Goal: Task Accomplishment & Management: Manage account settings

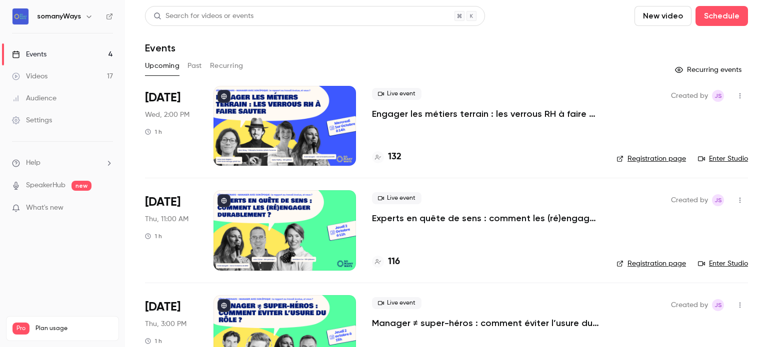
click at [720, 160] on link "Enter Studio" at bounding box center [723, 159] width 50 height 10
click at [736, 93] on icon "button" at bounding box center [740, 95] width 8 height 7
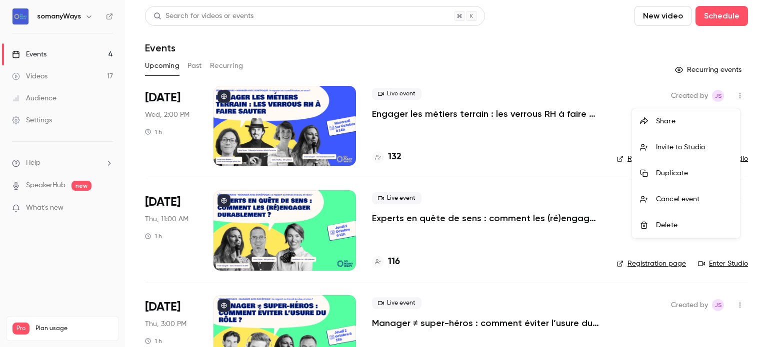
click at [511, 113] on div at bounding box center [384, 173] width 768 height 347
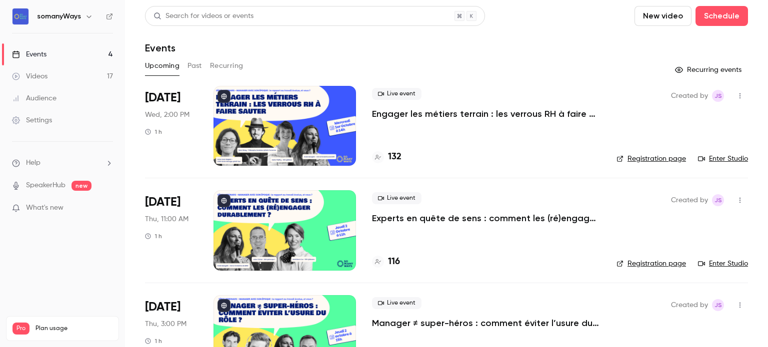
click at [329, 131] on div at bounding box center [284, 126] width 142 height 80
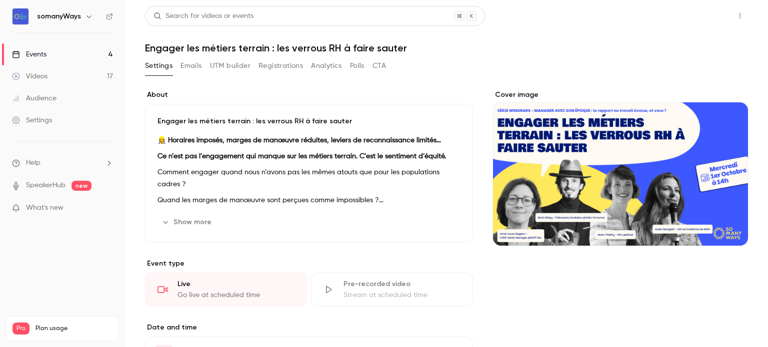
click at [696, 9] on button "Share" at bounding box center [703, 16] width 39 height 20
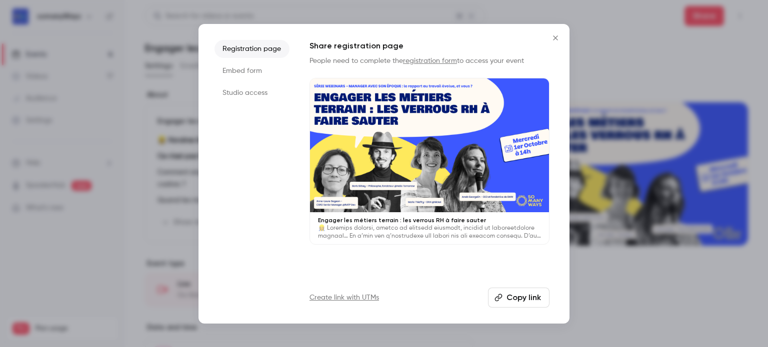
click at [260, 93] on li "Studio access" at bounding box center [251, 93] width 75 height 18
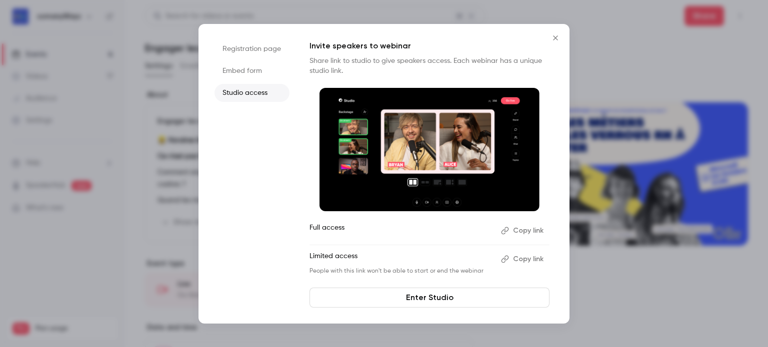
click at [238, 75] on li "Embed form" at bounding box center [251, 71] width 75 height 18
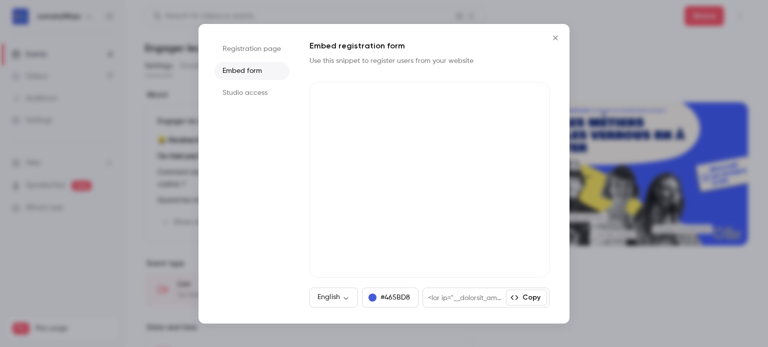
click at [240, 56] on li "Registration page" at bounding box center [251, 49] width 75 height 18
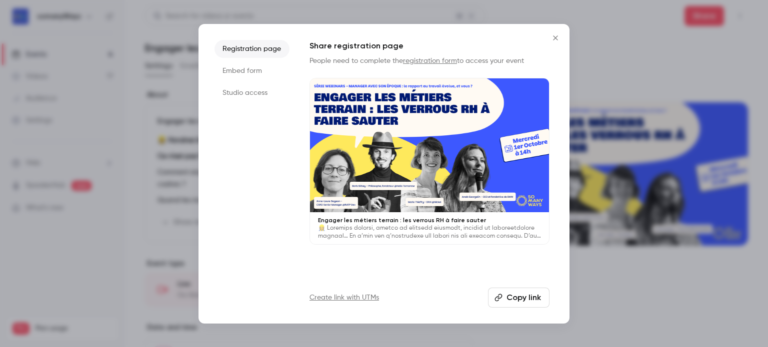
click at [242, 93] on li "Studio access" at bounding box center [251, 93] width 75 height 18
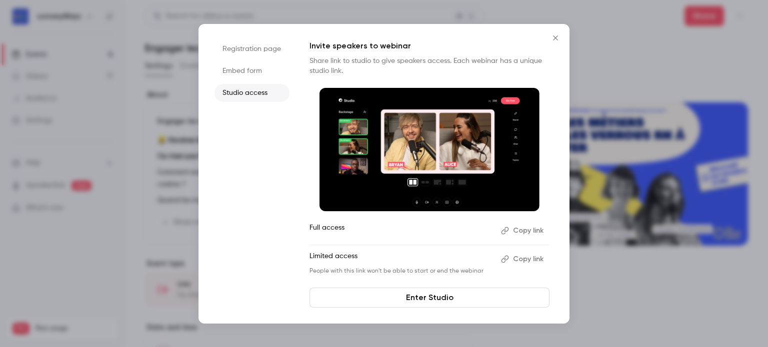
click at [526, 260] on button "Copy link" at bounding box center [523, 259] width 52 height 16
click at [514, 229] on button "Copy link" at bounding box center [523, 231] width 52 height 16
click at [527, 260] on button "Copy link" at bounding box center [523, 259] width 52 height 16
click at [523, 257] on button "Copy link" at bounding box center [523, 259] width 52 height 16
click at [225, 77] on li "Embed form" at bounding box center [251, 71] width 75 height 18
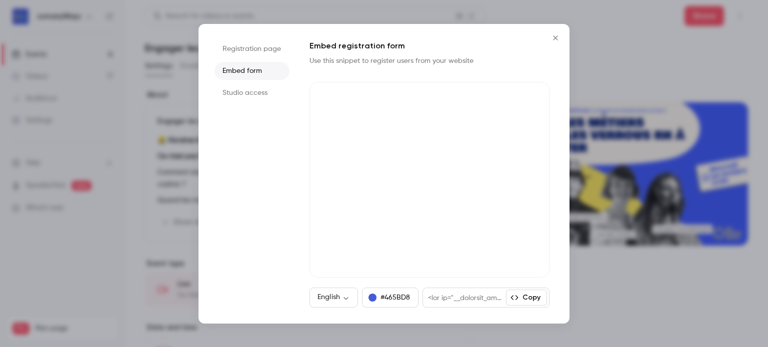
click at [243, 51] on li "Registration page" at bounding box center [251, 49] width 75 height 18
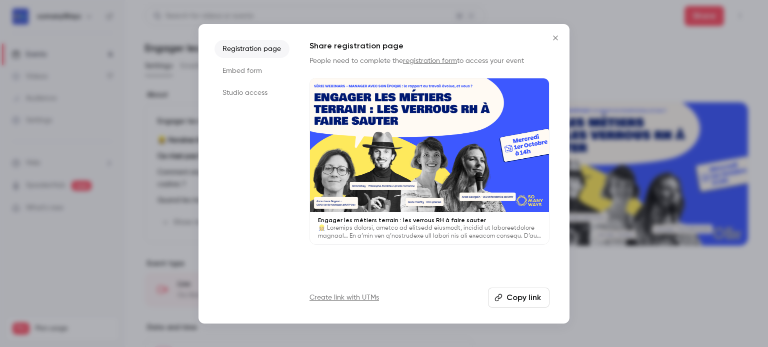
click at [557, 34] on icon "Close" at bounding box center [555, 38] width 12 height 8
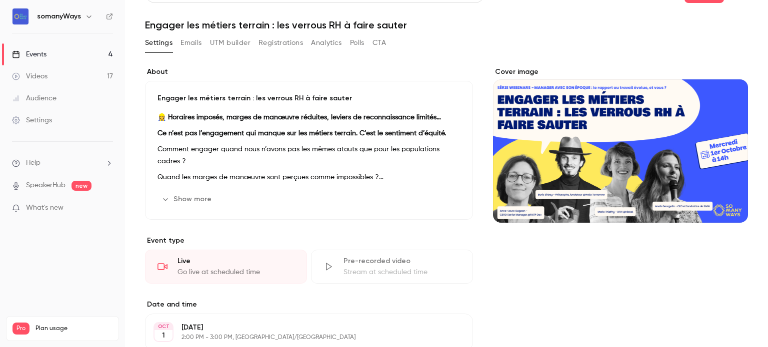
scroll to position [24, 0]
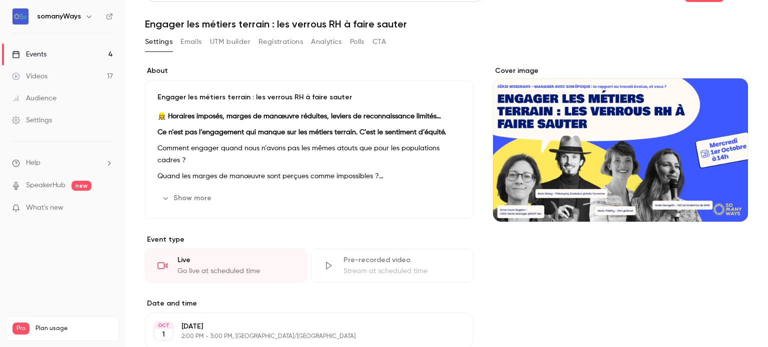
click at [361, 39] on button "Polls" at bounding box center [357, 42] width 14 height 16
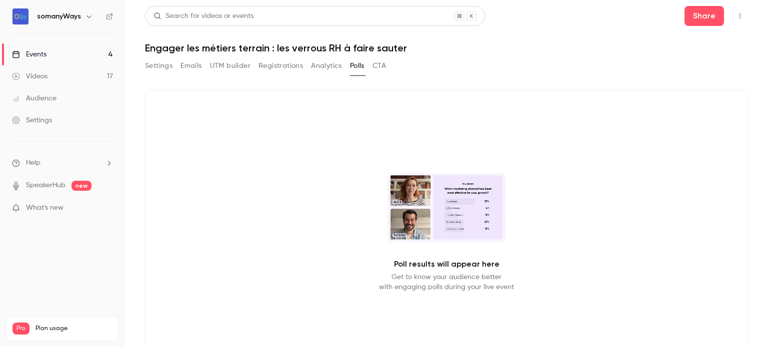
click at [156, 69] on button "Settings" at bounding box center [158, 66] width 27 height 16
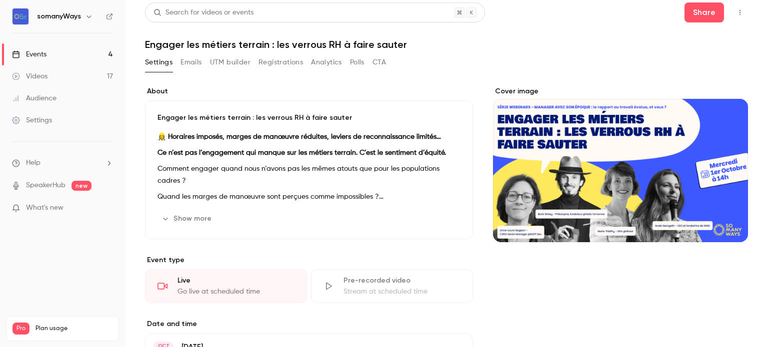
scroll to position [4, 0]
click at [739, 11] on icon "button" at bounding box center [739, 11] width 1 height 5
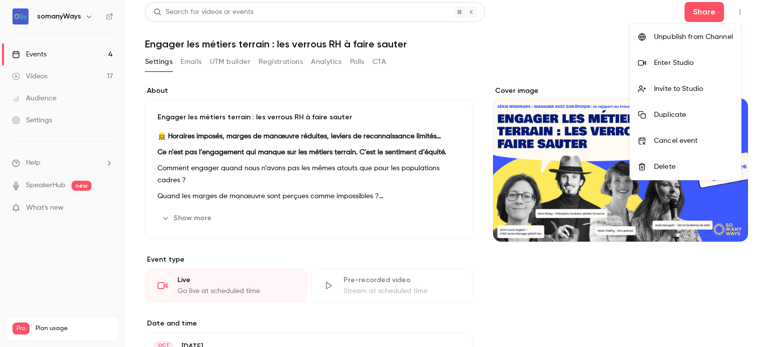
click at [667, 63] on div "Enter Studio" at bounding box center [693, 63] width 79 height 10
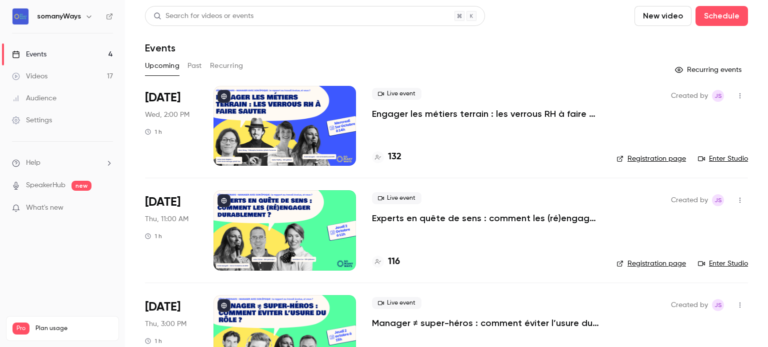
click at [403, 112] on p "Engager les métiers terrain : les verrous RH à faire sauter" at bounding box center [486, 114] width 228 height 12
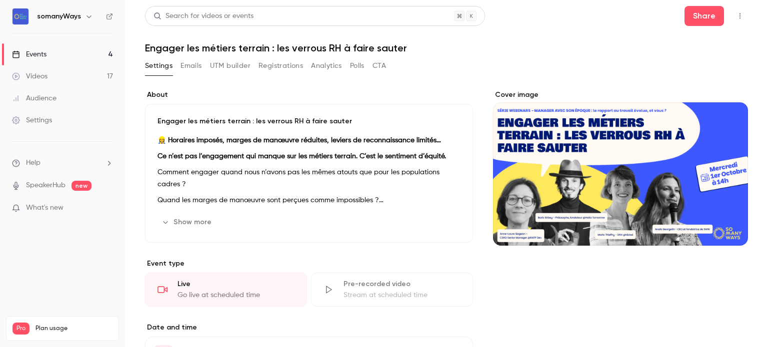
click at [286, 67] on button "Registrations" at bounding box center [280, 66] width 44 height 16
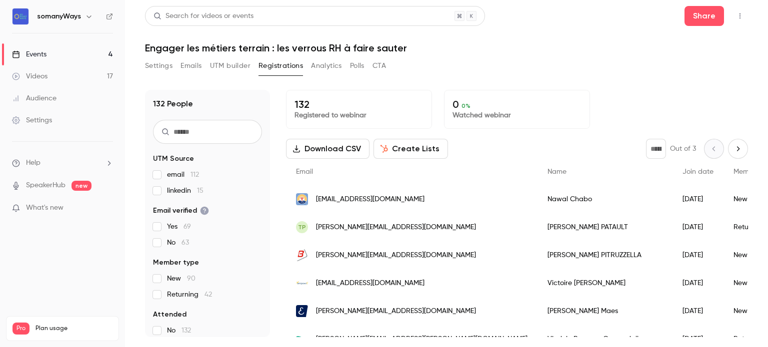
click at [20, 23] on img at bounding box center [20, 16] width 16 height 16
click at [20, 17] on img at bounding box center [20, 16] width 16 height 16
click at [738, 15] on icon "button" at bounding box center [740, 15] width 8 height 7
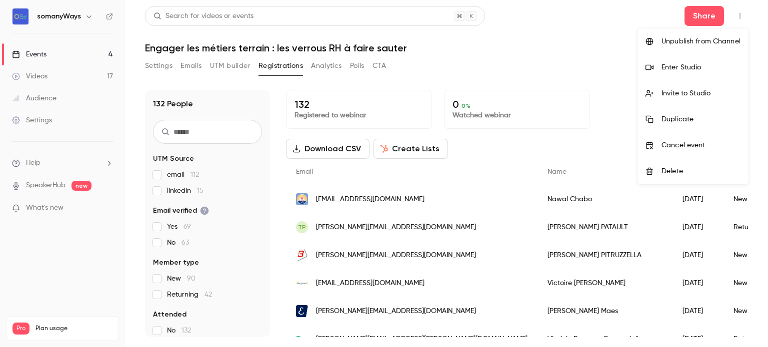
click at [545, 57] on div at bounding box center [384, 173] width 768 height 347
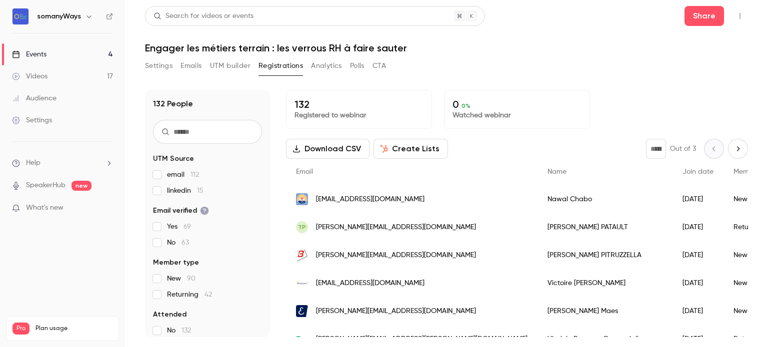
click at [81, 49] on link "Events 4" at bounding box center [62, 54] width 125 height 22
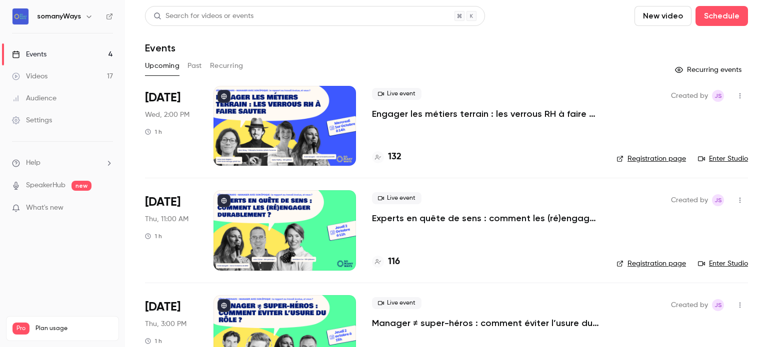
click at [413, 111] on p "Engager les métiers terrain : les verrous RH à faire sauter" at bounding box center [486, 114] width 228 height 12
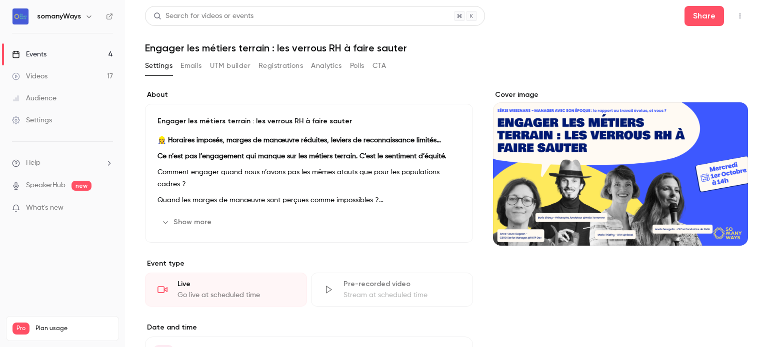
click at [732, 12] on button "button" at bounding box center [740, 16] width 16 height 16
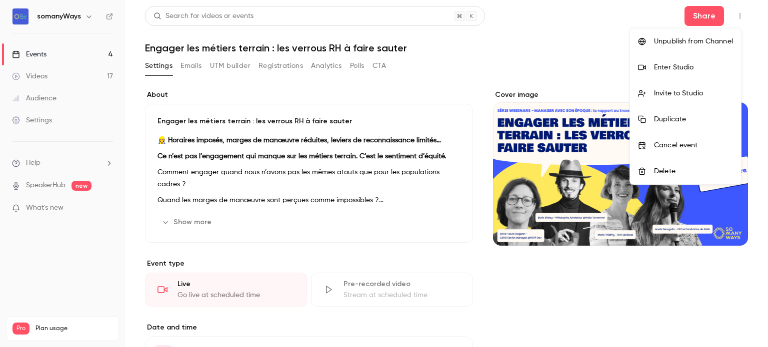
click at [680, 66] on div "Enter Studio" at bounding box center [693, 67] width 79 height 10
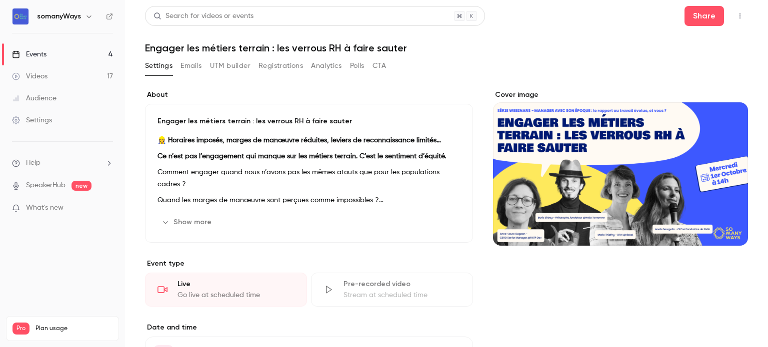
click at [736, 12] on icon "button" at bounding box center [740, 15] width 8 height 7
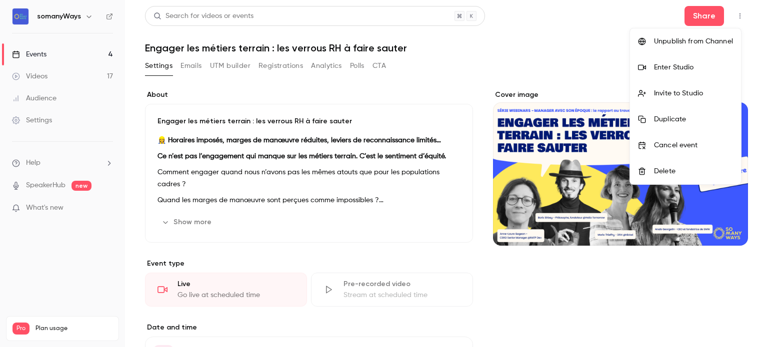
click at [684, 70] on div "Enter Studio" at bounding box center [693, 67] width 79 height 10
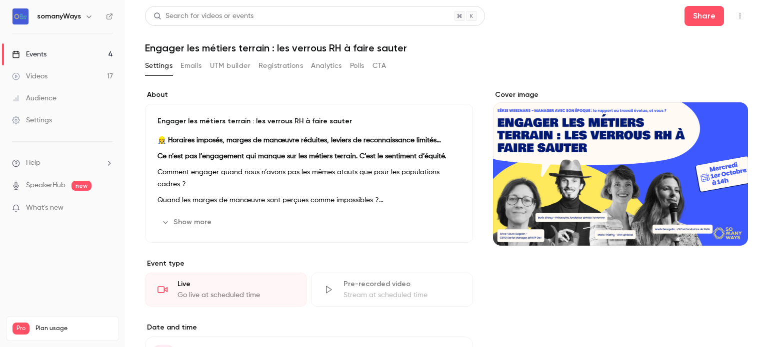
click at [736, 14] on icon "button" at bounding box center [740, 15] width 8 height 7
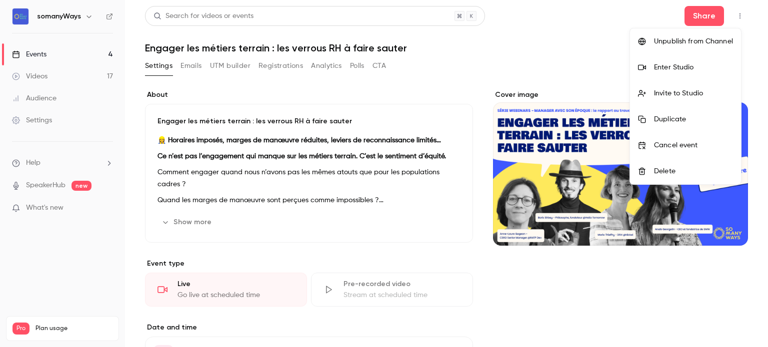
click at [701, 96] on div "Invite to Studio" at bounding box center [693, 93] width 79 height 10
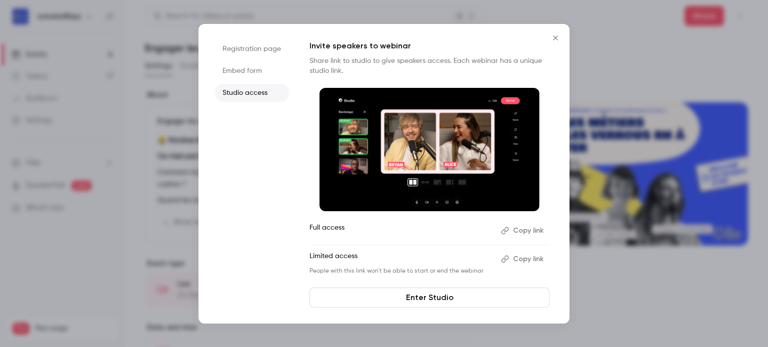
click at [556, 37] on icon "Close" at bounding box center [555, 38] width 12 height 8
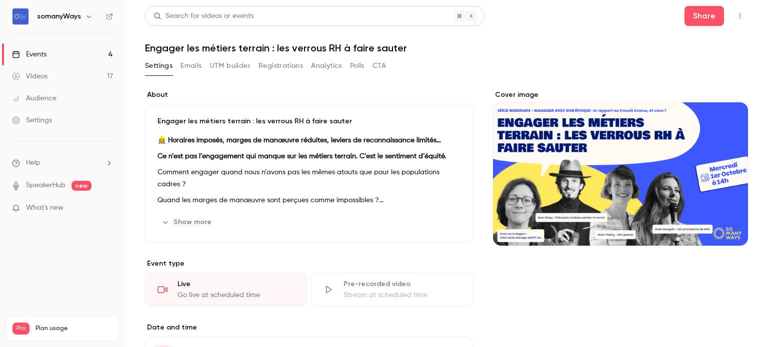
click at [736, 18] on icon "button" at bounding box center [740, 15] width 8 height 7
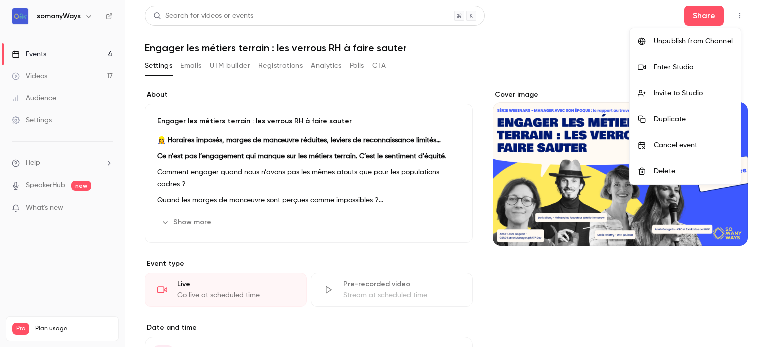
click at [711, 67] on div "Enter Studio" at bounding box center [693, 67] width 79 height 10
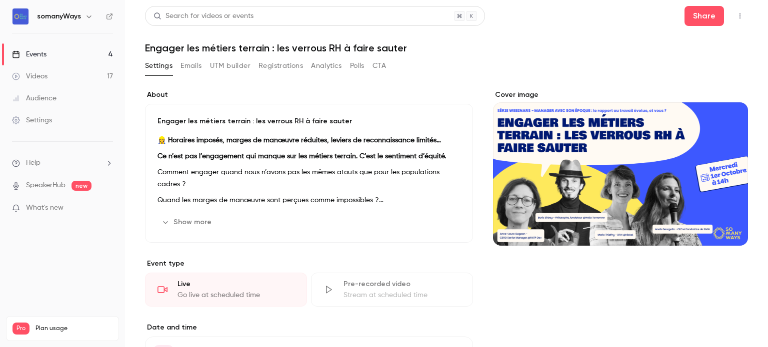
click at [736, 13] on icon "button" at bounding box center [740, 15] width 8 height 7
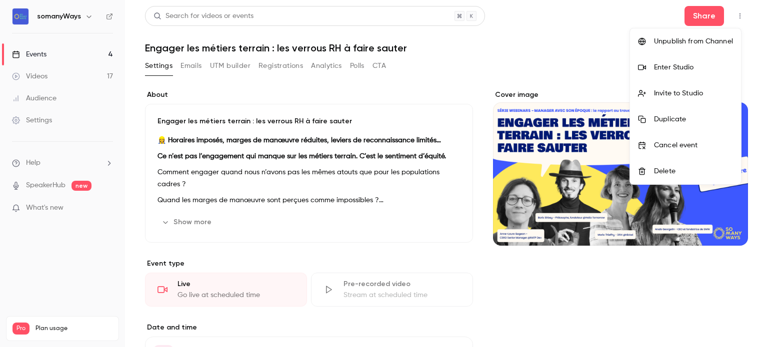
click at [660, 61] on li "Enter Studio" at bounding box center [685, 67] width 111 height 26
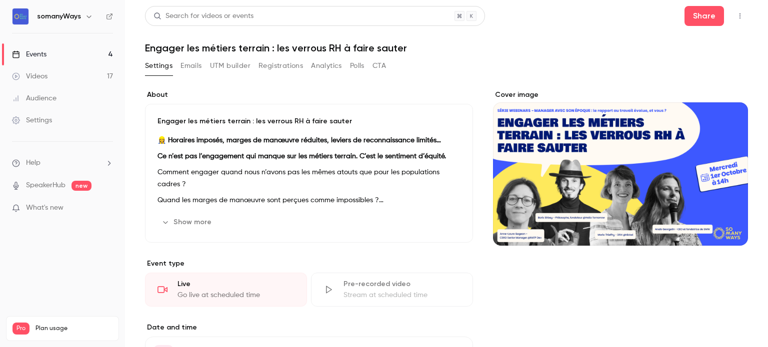
click at [65, 19] on h6 "somanyWays" at bounding box center [59, 16] width 44 height 10
click at [81, 16] on div "somanyWays" at bounding box center [67, 16] width 61 height 12
click at [85, 16] on icon "button" at bounding box center [89, 16] width 8 height 8
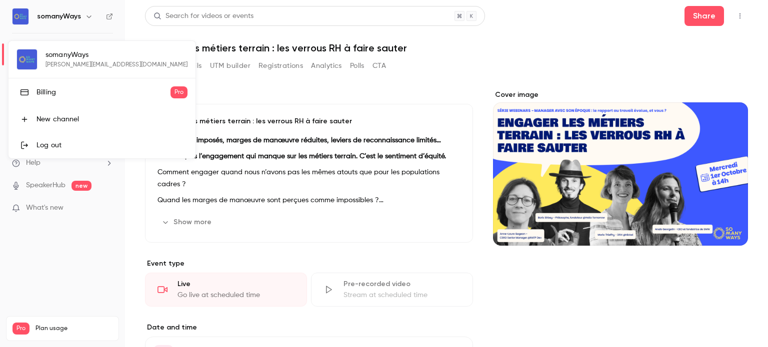
click at [85, 16] on div at bounding box center [384, 173] width 768 height 347
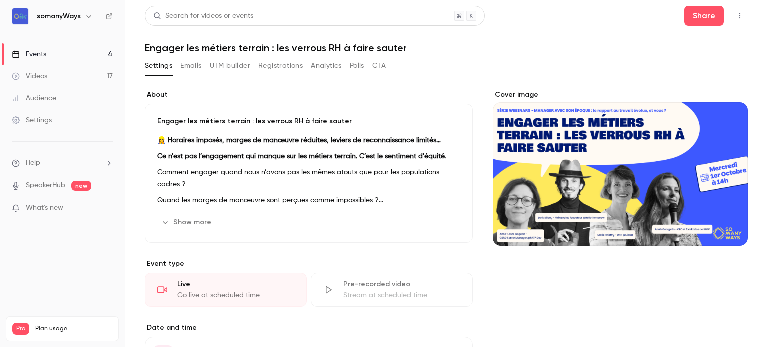
click at [55, 53] on link "Events 4" at bounding box center [62, 54] width 125 height 22
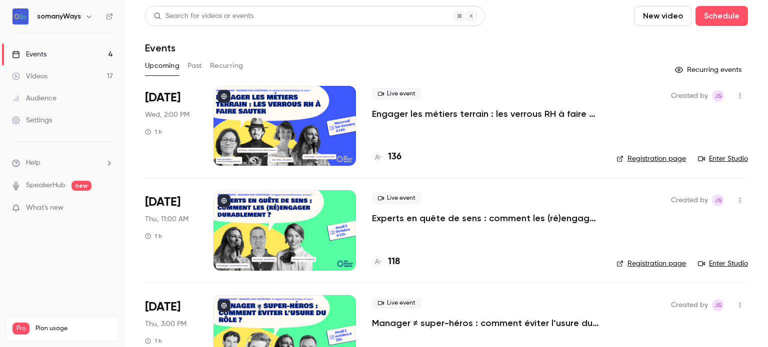
click at [32, 165] on span "Help" at bounding box center [33, 163] width 14 height 10
click at [156, 153] on link "Talk to [GEOGRAPHIC_DATA]" at bounding box center [183, 151] width 109 height 26
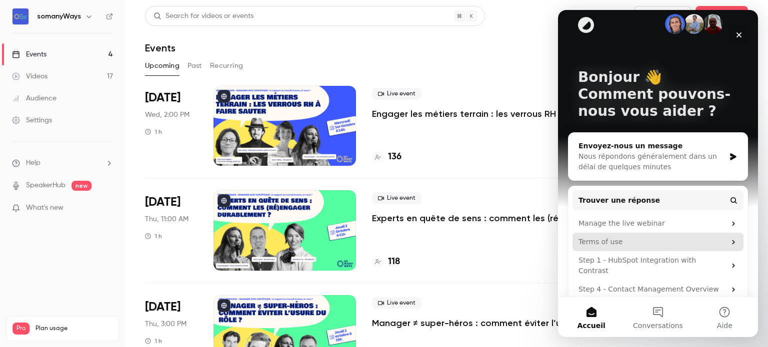
scroll to position [12, 0]
click at [656, 312] on button "Conversations" at bounding box center [657, 317] width 66 height 40
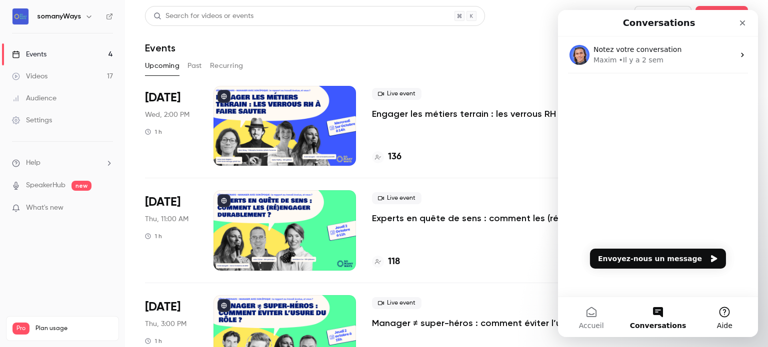
click at [720, 314] on button "Aide" at bounding box center [724, 317] width 66 height 40
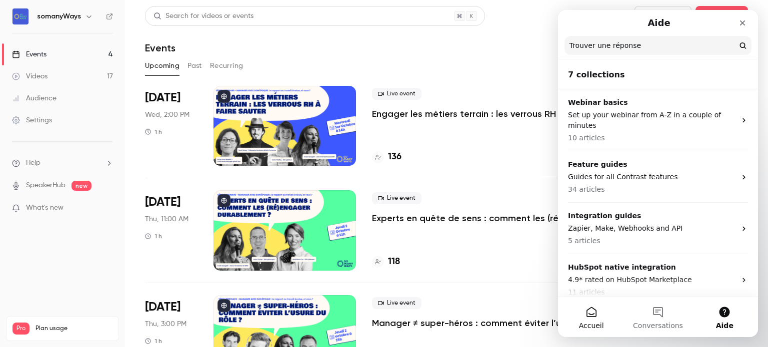
click at [590, 313] on button "Accueil" at bounding box center [591, 317] width 66 height 40
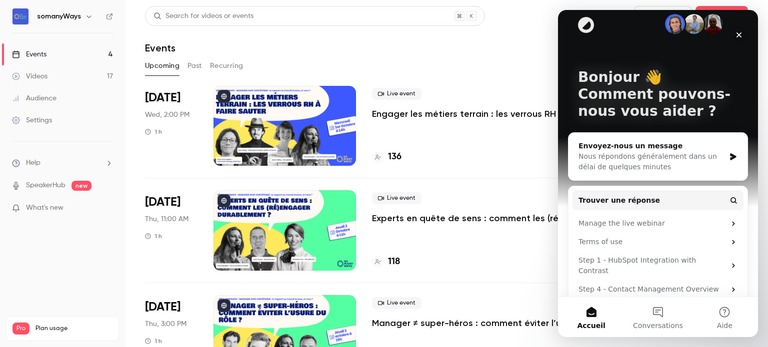
click at [743, 34] on div "Fermer" at bounding box center [739, 35] width 18 height 18
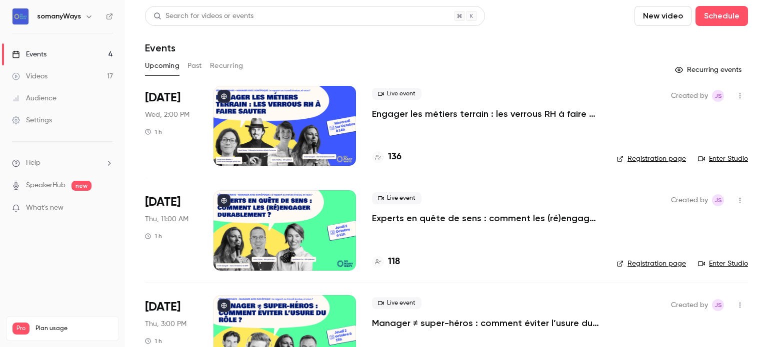
scroll to position [0, 0]
click at [29, 61] on link "Events 4" at bounding box center [62, 54] width 125 height 22
click at [48, 164] on li "Help" at bounding box center [62, 163] width 101 height 10
click at [157, 150] on link "Talk to [GEOGRAPHIC_DATA]" at bounding box center [183, 151] width 109 height 26
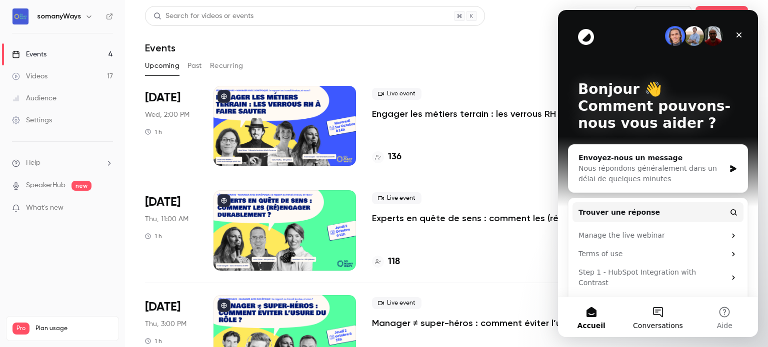
click at [659, 314] on button "Conversations" at bounding box center [657, 317] width 66 height 40
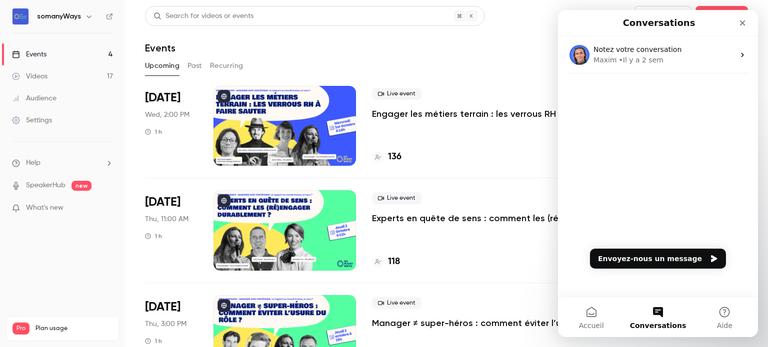
click at [654, 271] on div "Notez votre conversation Maxim • Il y a 2 sem" at bounding box center [658, 166] width 200 height 260
click at [647, 258] on button "Envoyez-nous un message" at bounding box center [658, 259] width 136 height 20
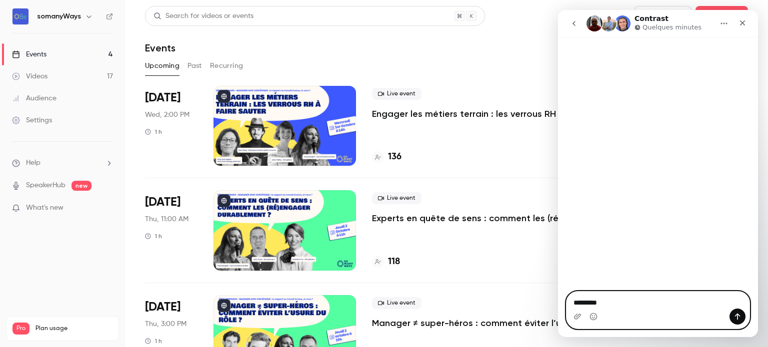
paste textarea "**********"
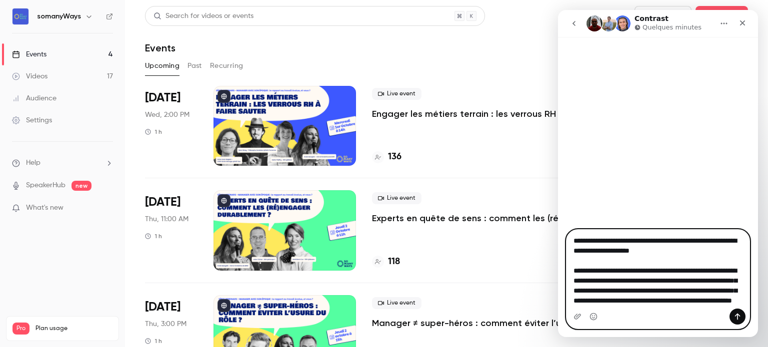
click at [608, 241] on textarea "**********" at bounding box center [657, 269] width 183 height 79
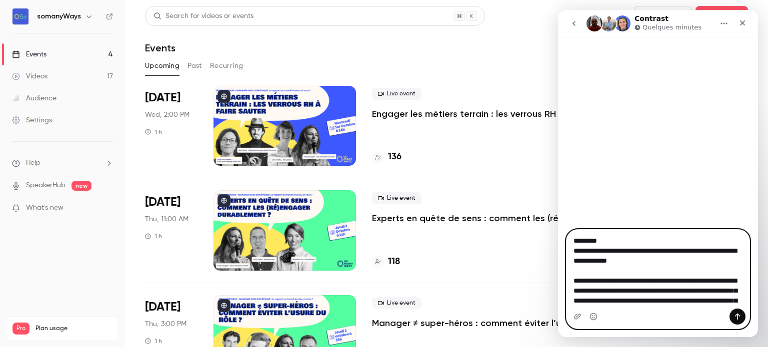
scroll to position [68, 0]
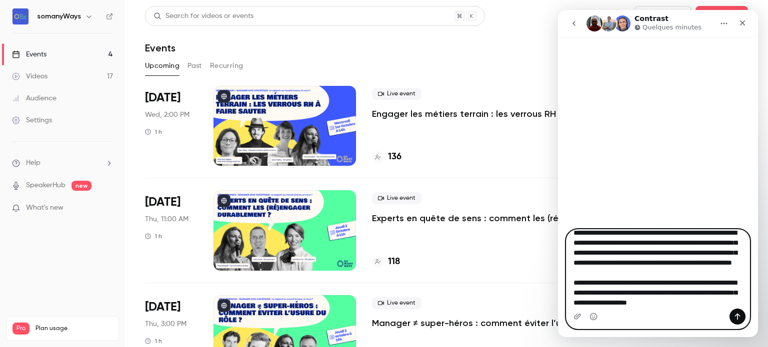
type textarea "**********"
click at [732, 314] on button "Envoyer un message…" at bounding box center [737, 317] width 16 height 16
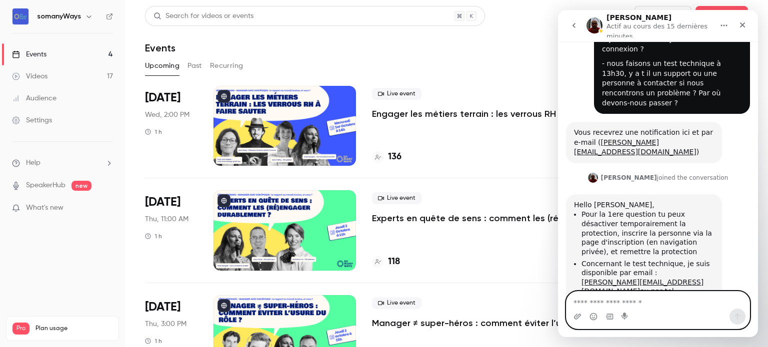
scroll to position [120, 0]
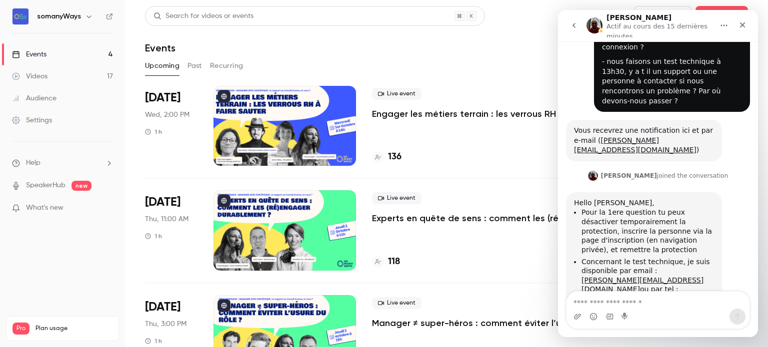
click at [89, 60] on link "Events 4" at bounding box center [62, 54] width 125 height 22
click at [400, 115] on p "Engager les métiers terrain : les verrous RH à faire sauter" at bounding box center [486, 114] width 228 height 12
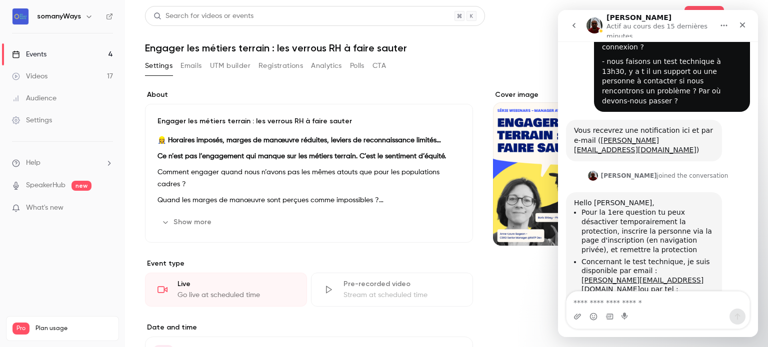
click at [298, 70] on button "Registrations" at bounding box center [280, 66] width 44 height 16
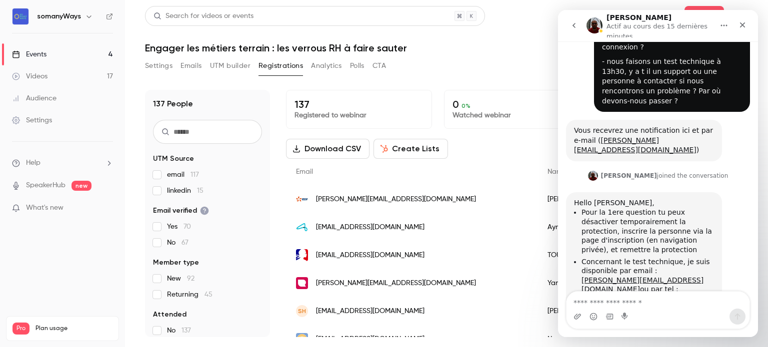
scroll to position [78, 0]
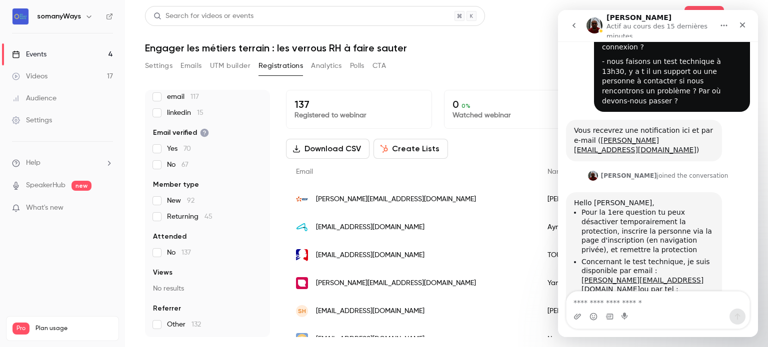
click at [156, 67] on button "Settings" at bounding box center [158, 66] width 27 height 16
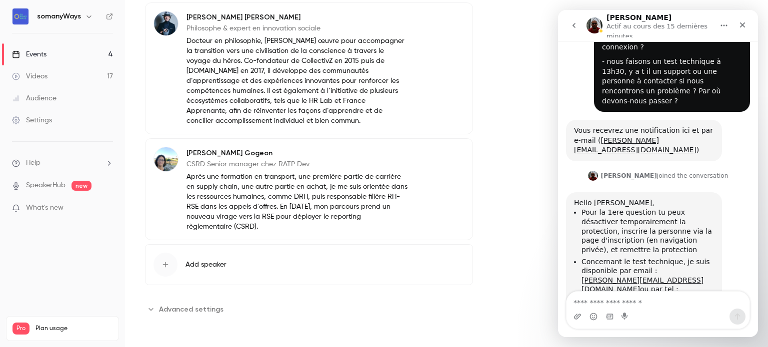
scroll to position [672, 0]
click at [176, 311] on span "Advanced settings" at bounding box center [191, 309] width 64 height 10
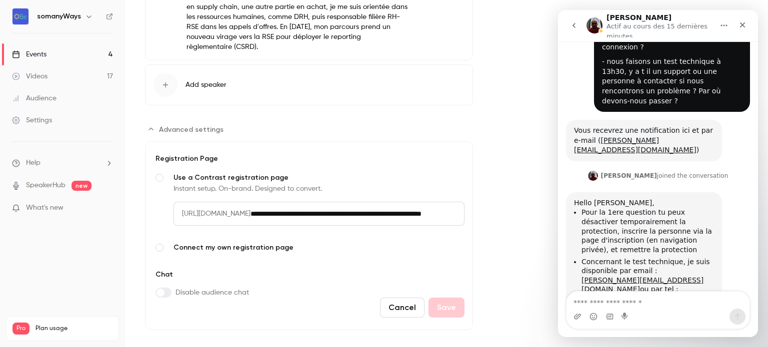
scroll to position [844, 0]
click at [234, 182] on span "Use a Contrast registration page" at bounding box center [318, 177] width 291 height 10
click at [233, 219] on span "[URL][DOMAIN_NAME]" at bounding box center [211, 213] width 77 height 24
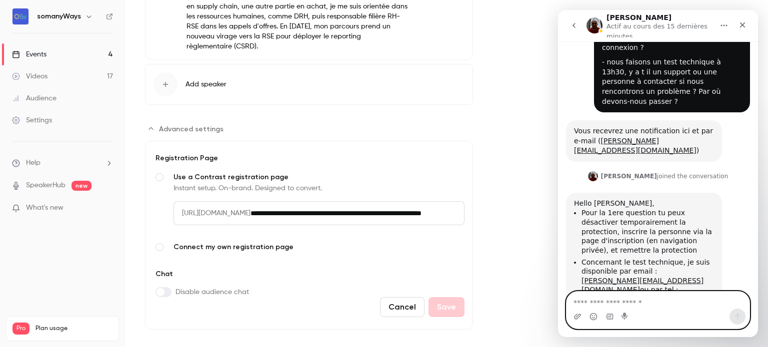
click at [575, 305] on textarea "Envoyer un message..." at bounding box center [657, 300] width 183 height 17
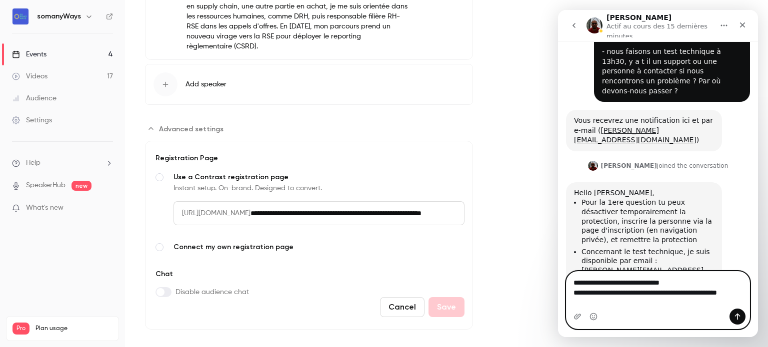
scroll to position [140, 0]
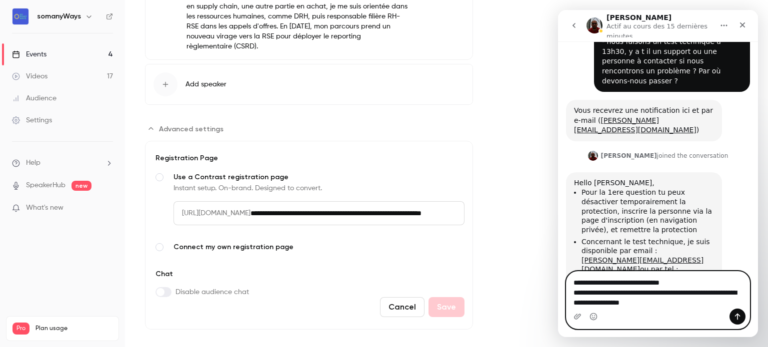
type textarea "**********"
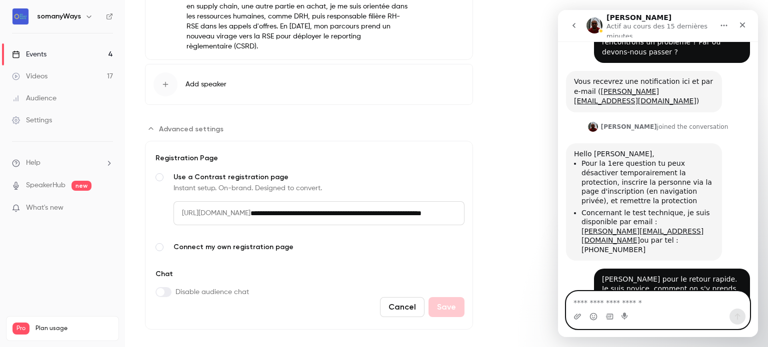
scroll to position [199, 0]
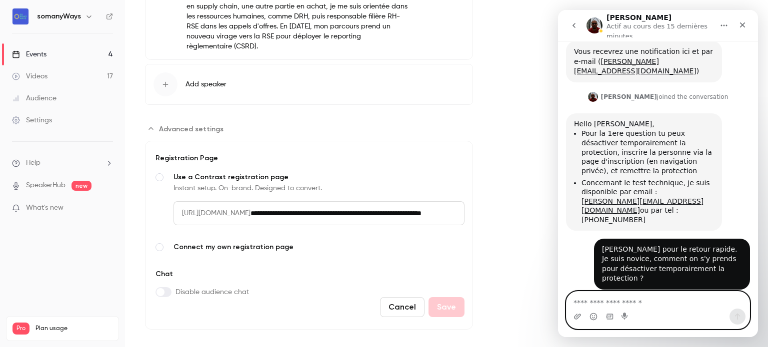
click at [658, 302] on textarea "Envoyer un message..." at bounding box center [657, 300] width 183 height 17
click at [681, 305] on textarea "**********" at bounding box center [657, 300] width 183 height 17
click at [723, 301] on textarea "**********" at bounding box center [657, 300] width 183 height 17
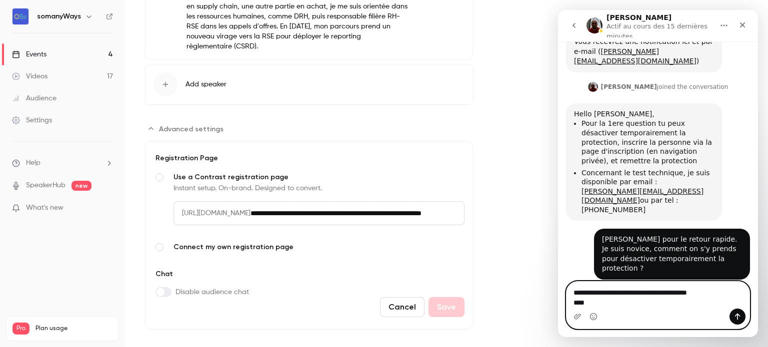
type textarea "**********"
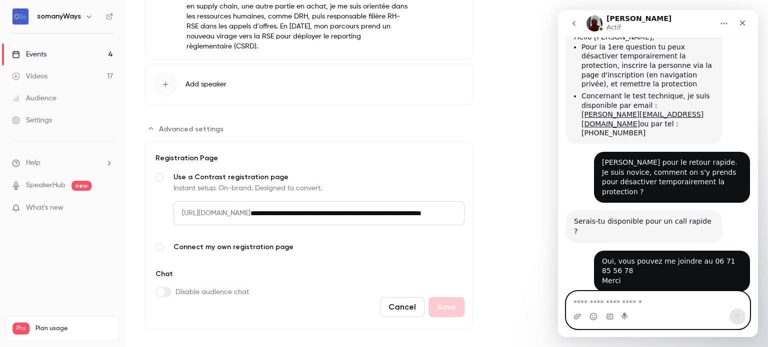
scroll to position [293, 0]
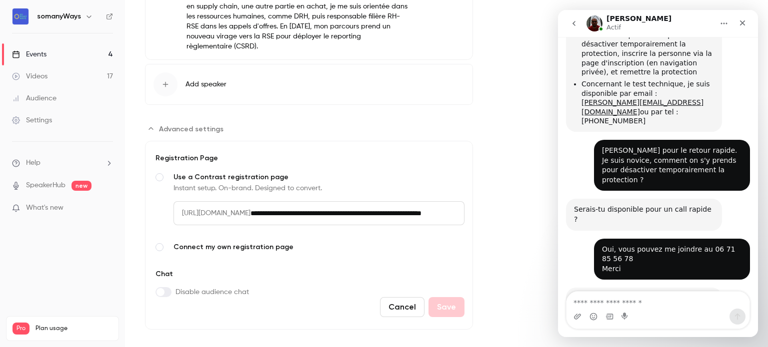
click at [605, 304] on link "[URL][DOMAIN_NAME]" at bounding box center [636, 313] width 125 height 18
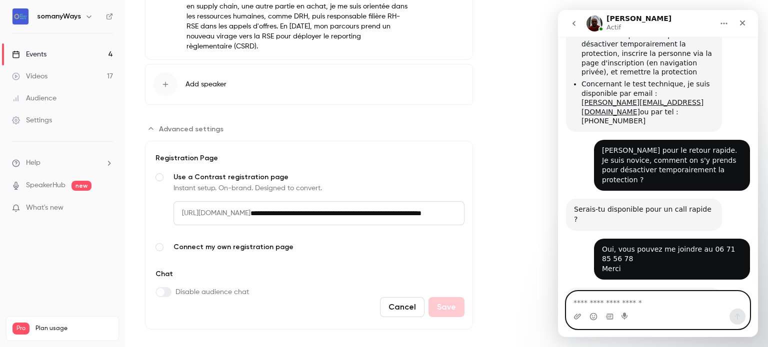
click at [601, 299] on textarea "Envoyer un message..." at bounding box center [657, 300] width 183 height 17
type textarea "**********"
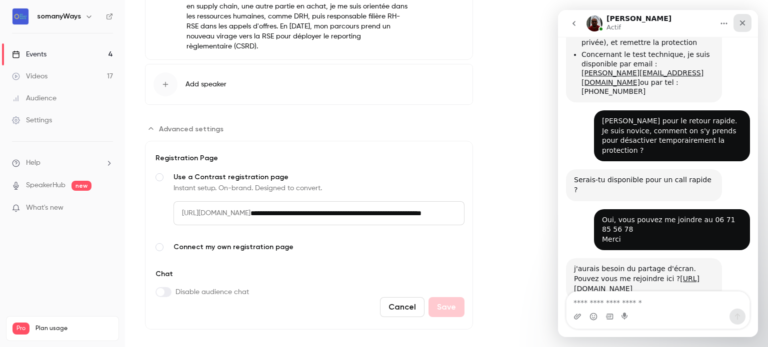
click at [741, 23] on icon "Fermer" at bounding box center [742, 23] width 8 height 8
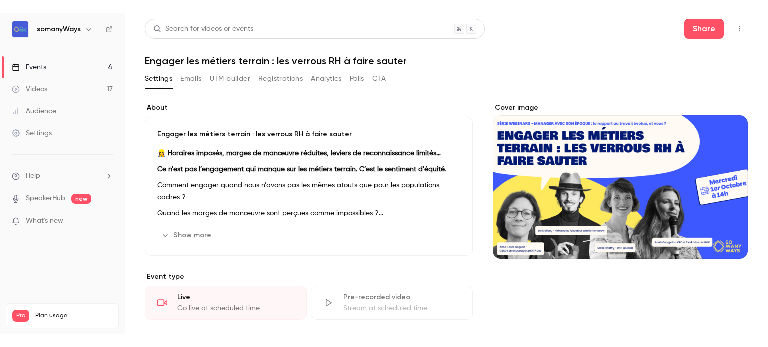
scroll to position [349, 0]
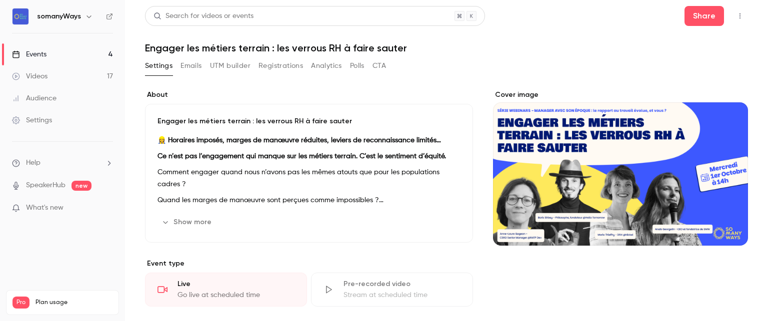
click at [739, 17] on icon "button" at bounding box center [739, 15] width 1 height 5
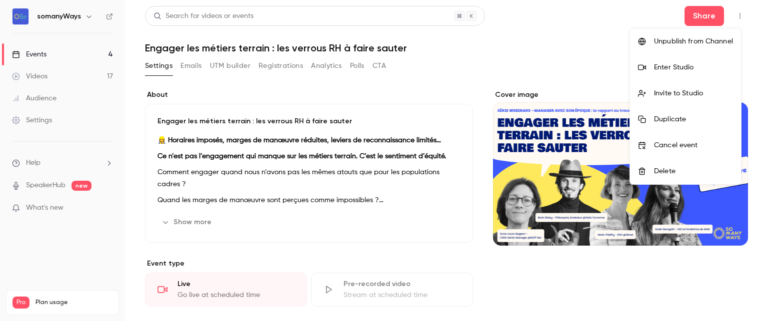
click at [677, 67] on div "Enter Studio" at bounding box center [693, 67] width 79 height 10
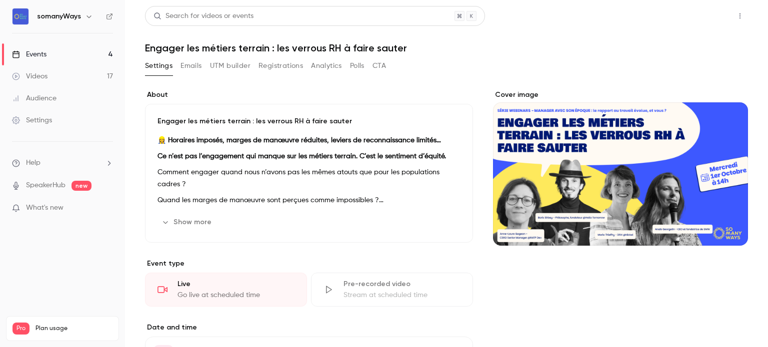
scroll to position [327, 0]
click at [44, 120] on div "Settings" at bounding box center [32, 120] width 40 height 10
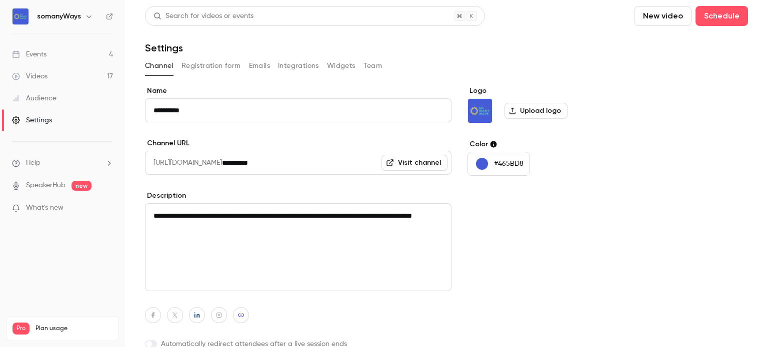
click at [189, 66] on button "Registration form" at bounding box center [210, 66] width 59 height 16
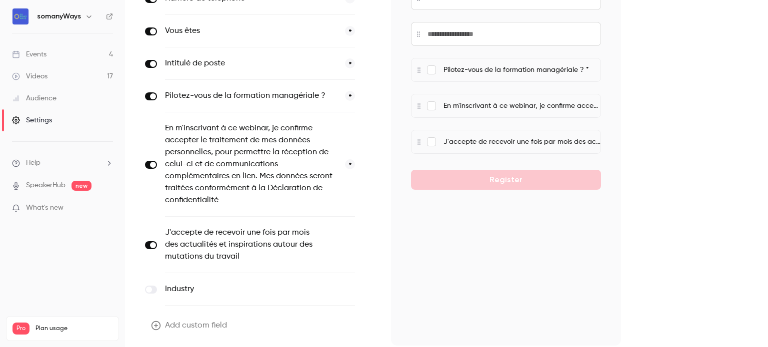
scroll to position [337, 0]
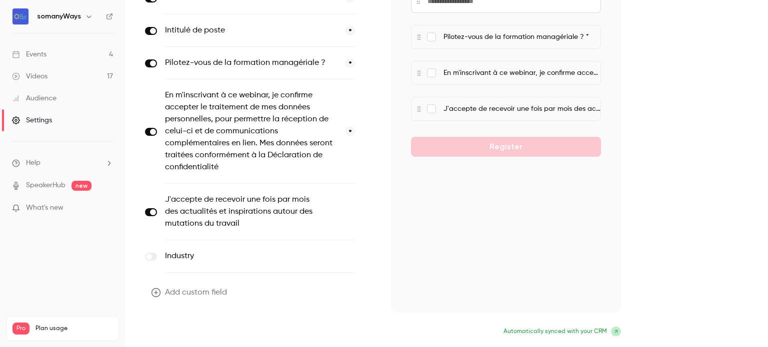
click at [179, 334] on button "Update form" at bounding box center [178, 333] width 67 height 20
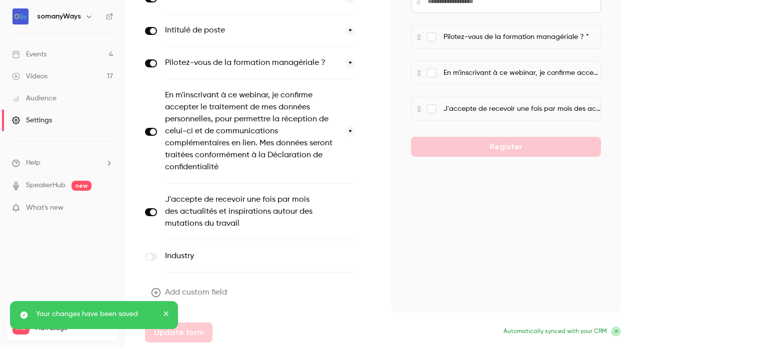
click at [72, 52] on link "Events 4" at bounding box center [62, 54] width 125 height 22
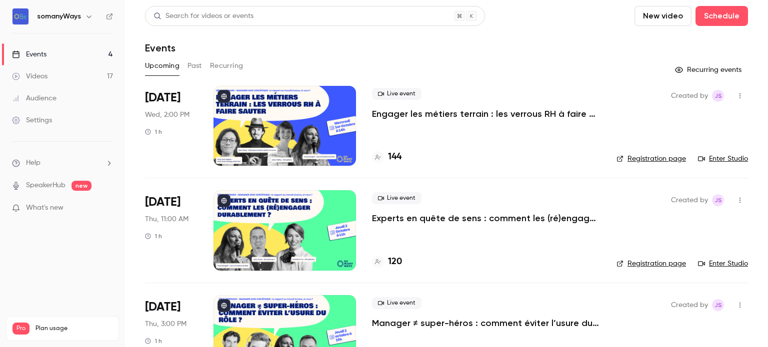
click at [54, 121] on link "Settings" at bounding box center [62, 120] width 125 height 22
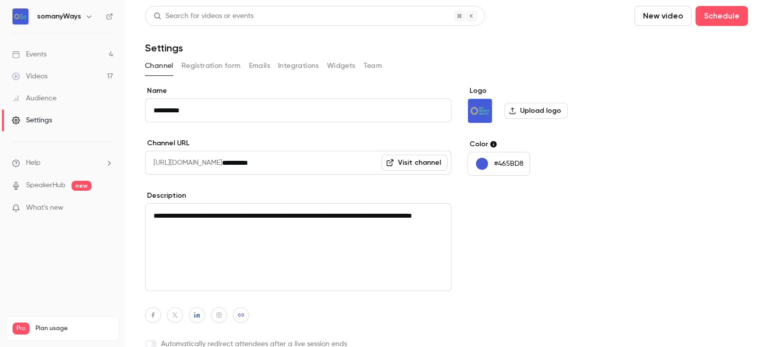
scroll to position [44, 0]
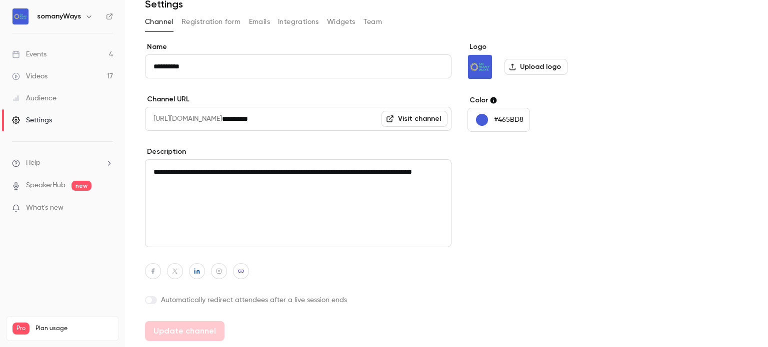
click at [70, 55] on link "Events 4" at bounding box center [62, 54] width 125 height 22
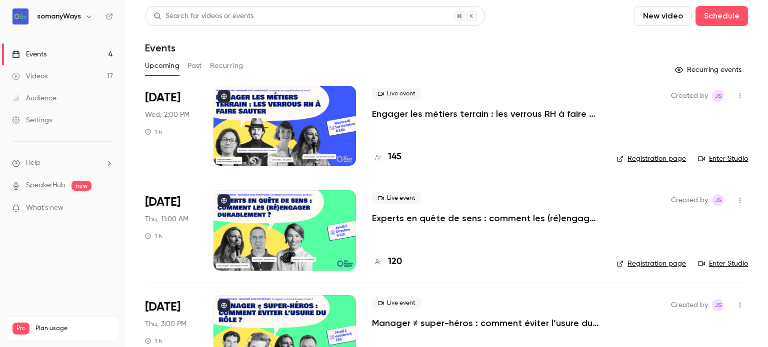
click at [64, 127] on link "Settings" at bounding box center [62, 120] width 125 height 22
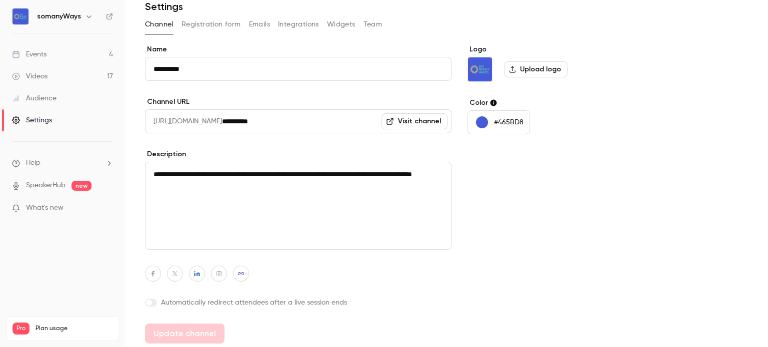
scroll to position [43, 0]
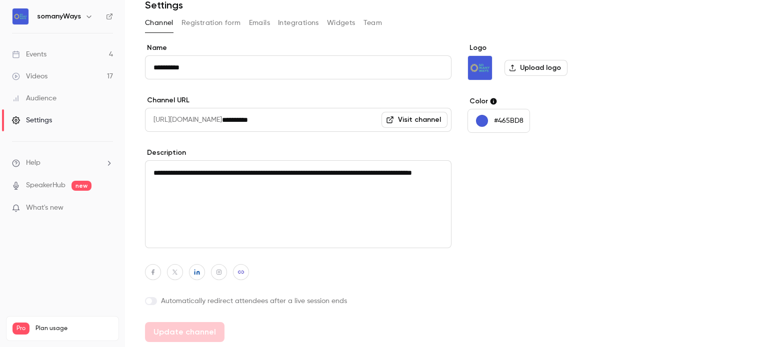
click at [209, 25] on button "Registration form" at bounding box center [210, 23] width 59 height 16
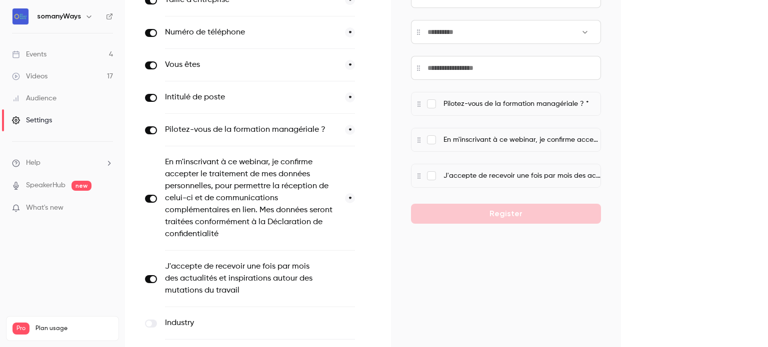
scroll to position [337, 0]
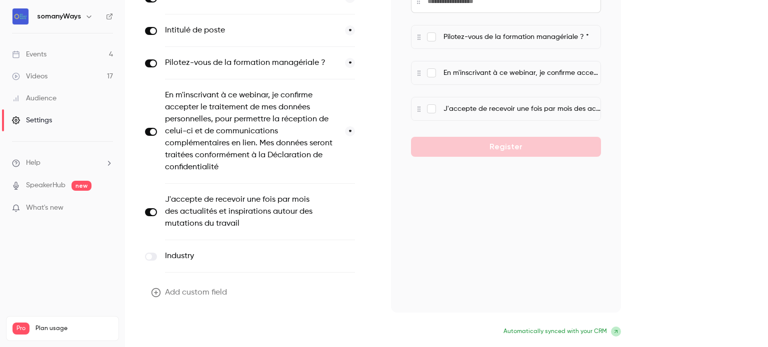
click at [183, 333] on button "Update form" at bounding box center [178, 333] width 67 height 20
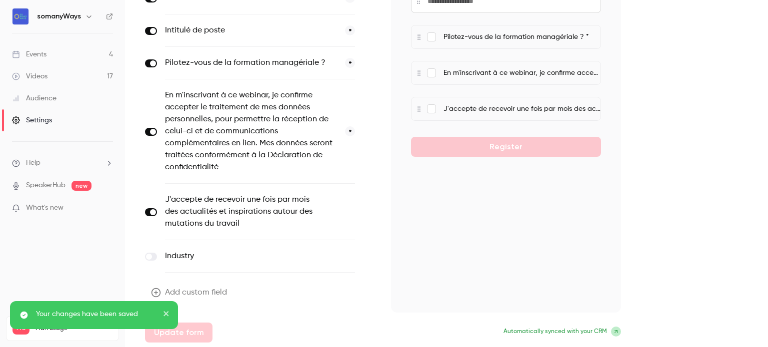
click at [64, 59] on link "Events 4" at bounding box center [62, 54] width 125 height 22
